Goal: Task Accomplishment & Management: Use online tool/utility

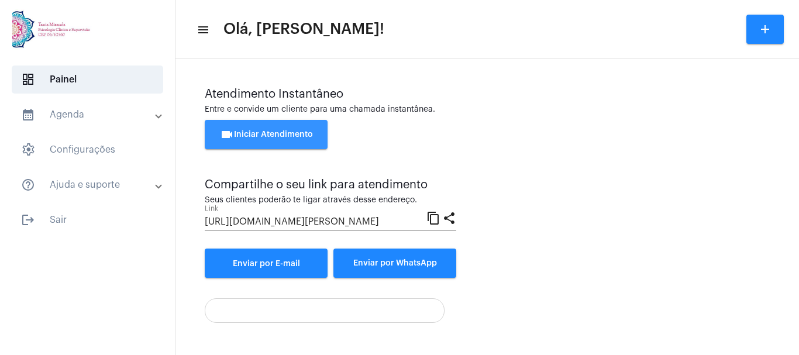
click at [247, 135] on span "videocam Iniciar Atendimento" at bounding box center [266, 134] width 93 height 8
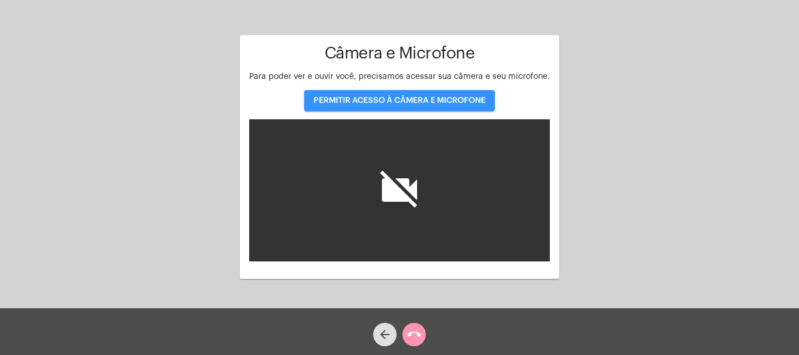
click at [396, 104] on span "PERMITIR ACESSO À CÂMERA E MICROFONE" at bounding box center [400, 101] width 172 height 8
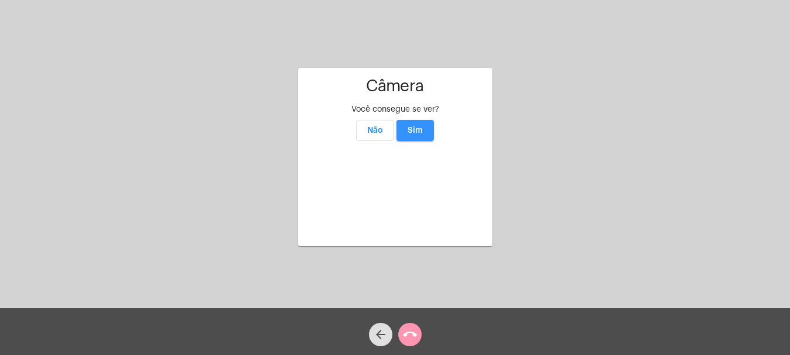
click at [416, 126] on span "Sim" at bounding box center [415, 130] width 15 height 8
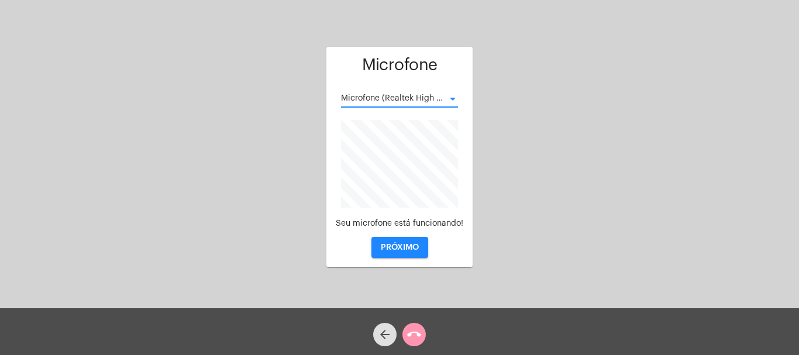
click at [453, 98] on div at bounding box center [453, 99] width 6 height 3
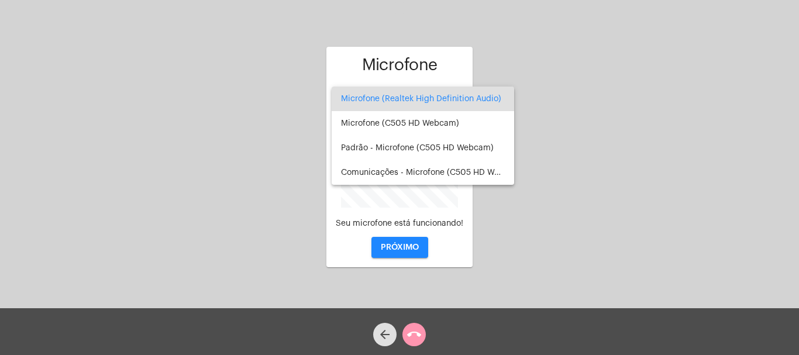
click at [400, 246] on div at bounding box center [399, 177] width 799 height 355
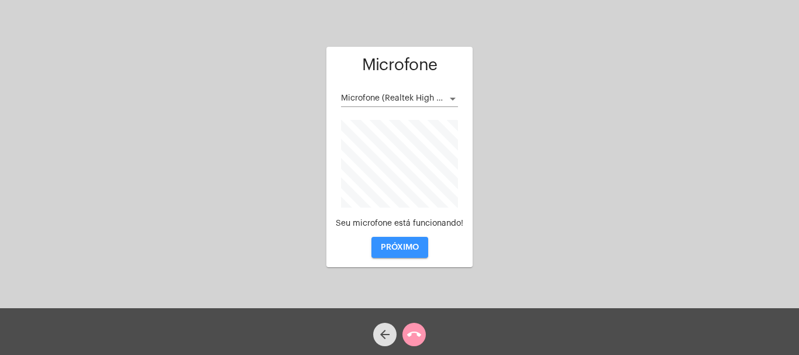
click at [400, 246] on span "PRÓXIMO" at bounding box center [400, 247] width 38 height 8
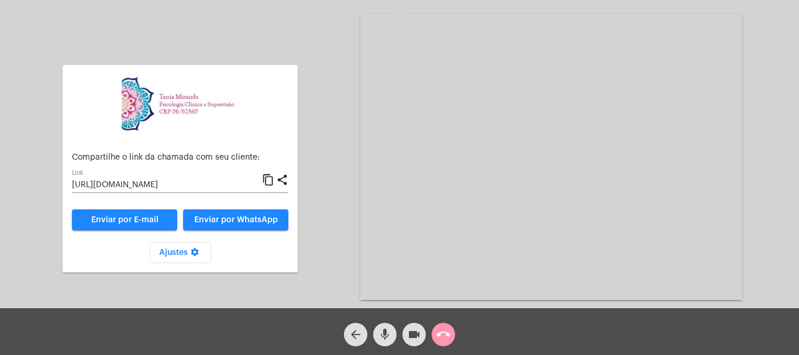
click at [445, 332] on mat-icon "call_end" at bounding box center [443, 335] width 14 height 14
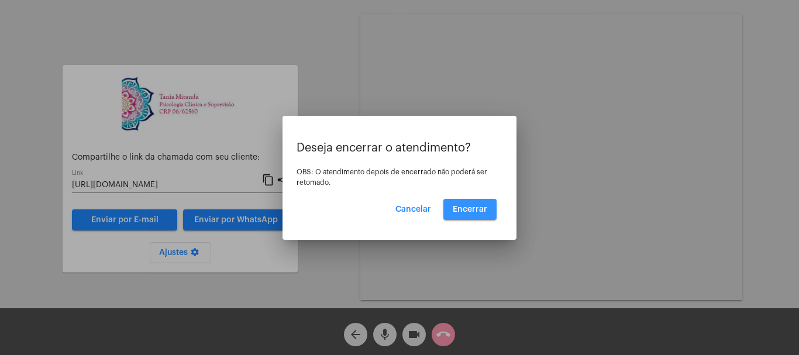
click at [473, 209] on span "Encerrar" at bounding box center [470, 209] width 35 height 8
